Goal: Task Accomplishment & Management: Use online tool/utility

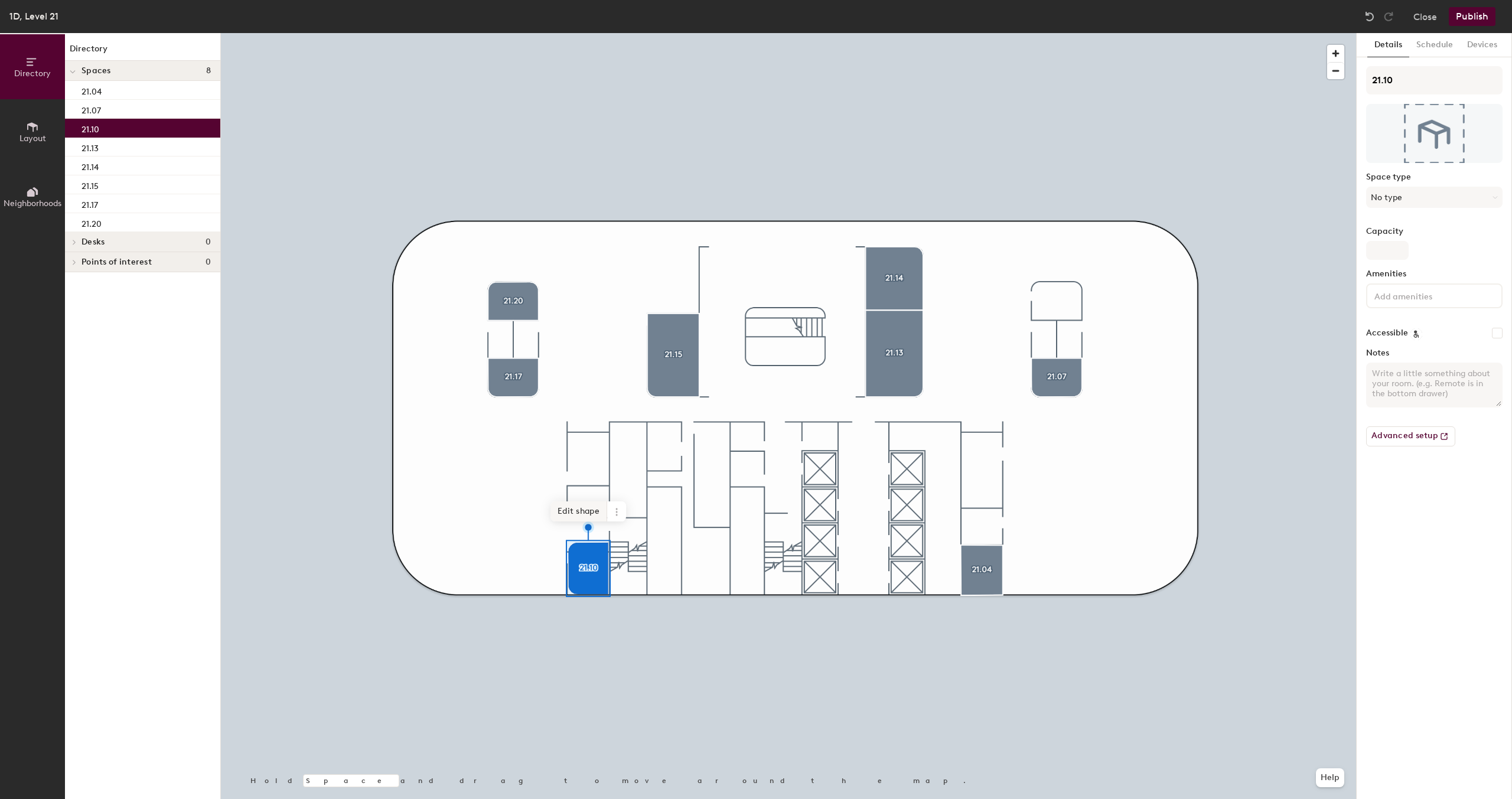
click at [588, 518] on span "Edit shape" at bounding box center [578, 511] width 57 height 20
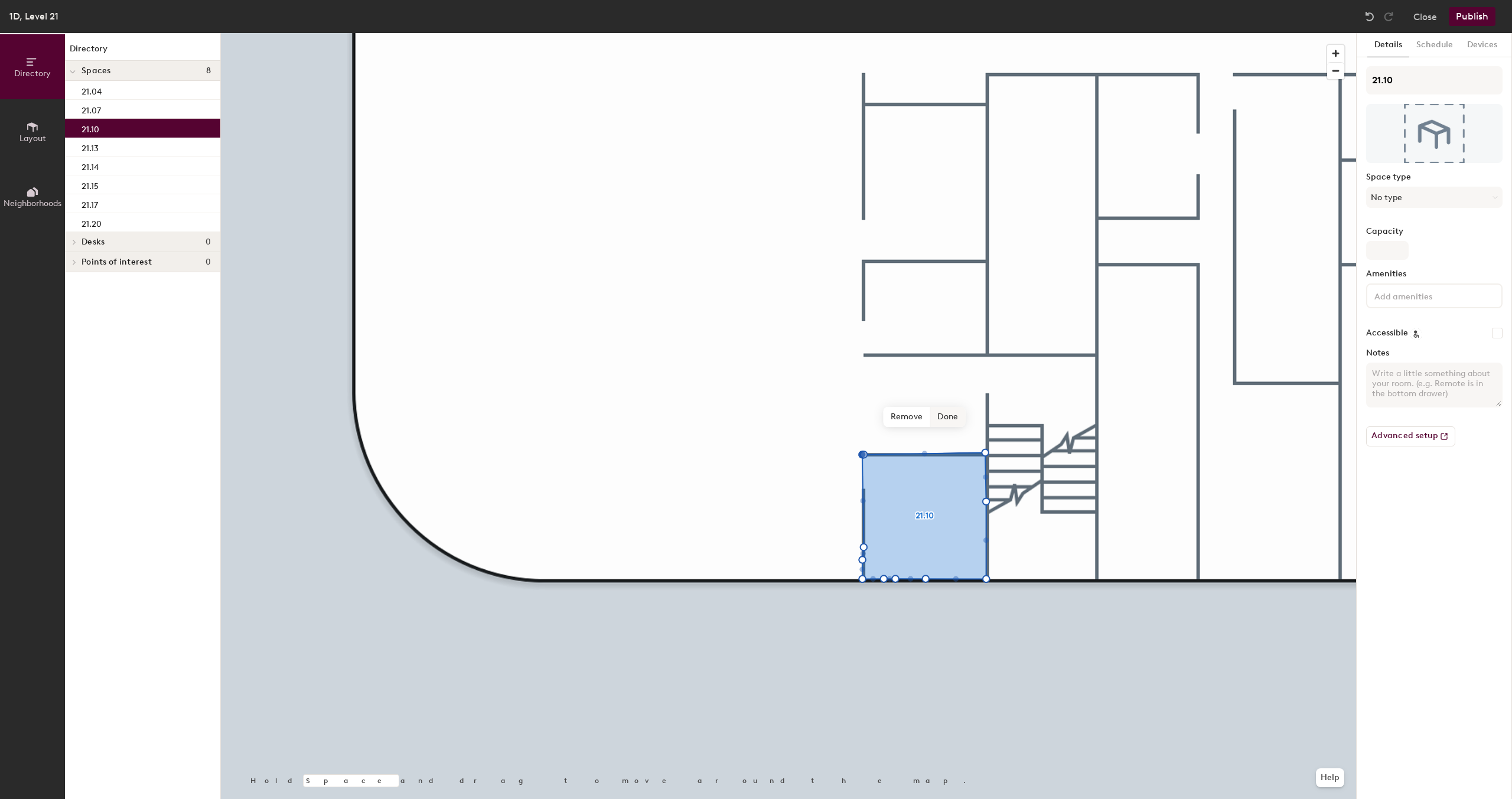
click at [947, 417] on span "Done" at bounding box center [947, 416] width 35 height 20
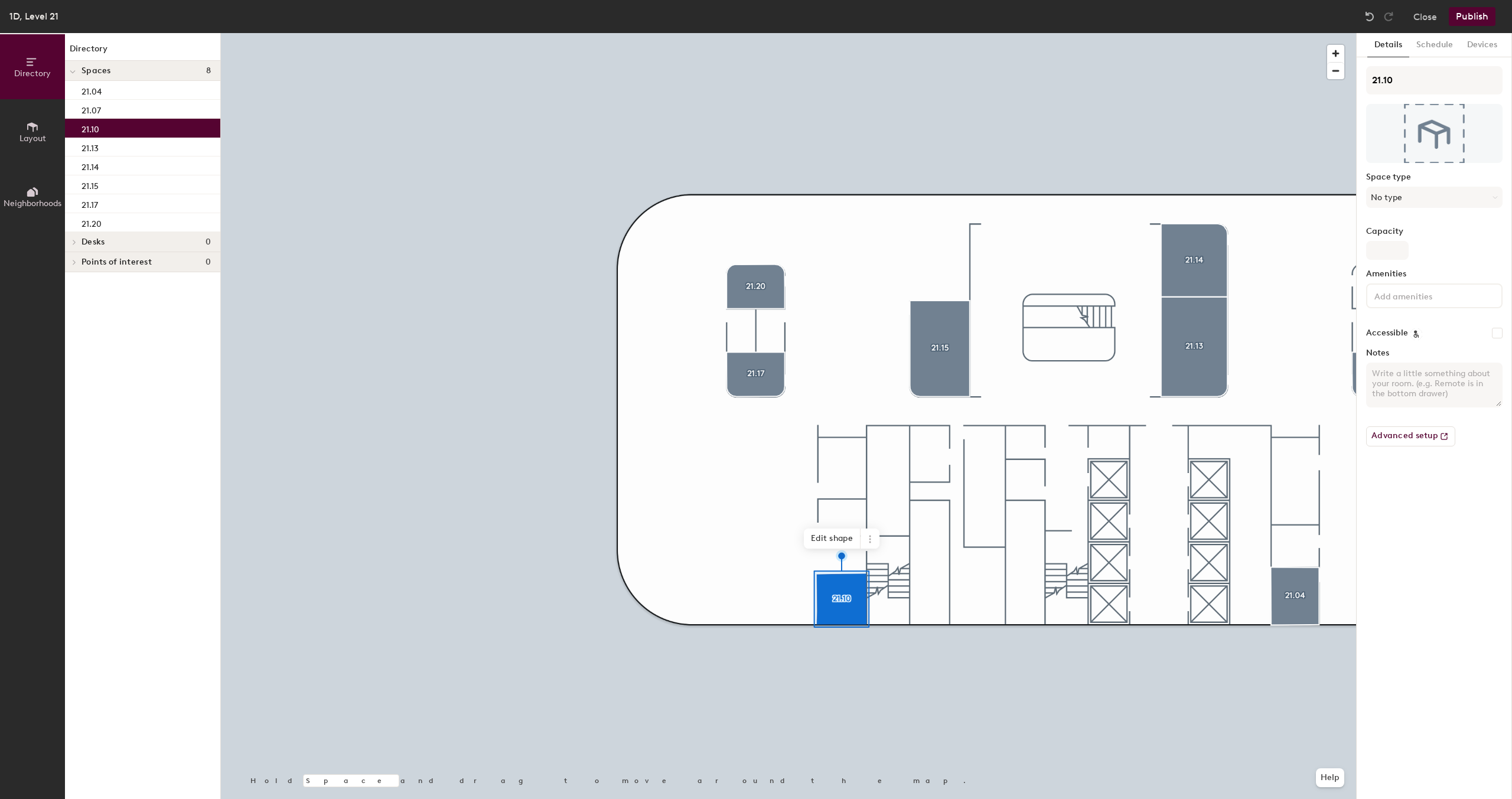
click at [94, 131] on p "21.10" at bounding box center [90, 128] width 17 height 14
click at [1465, 18] on button "Publish" at bounding box center [1472, 16] width 47 height 19
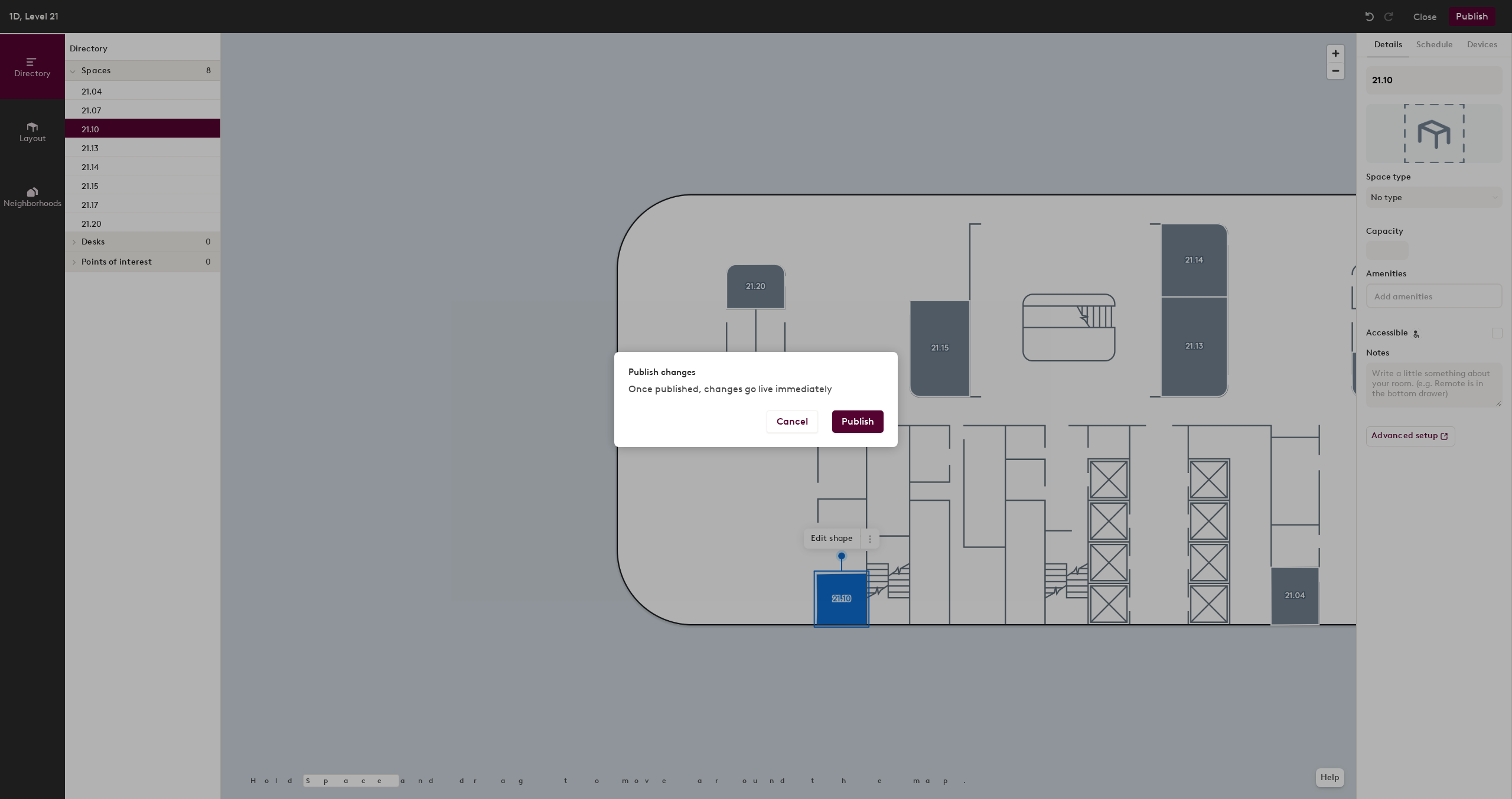
click at [862, 423] on button "Publish" at bounding box center [858, 421] width 51 height 23
